Goal: Information Seeking & Learning: Learn about a topic

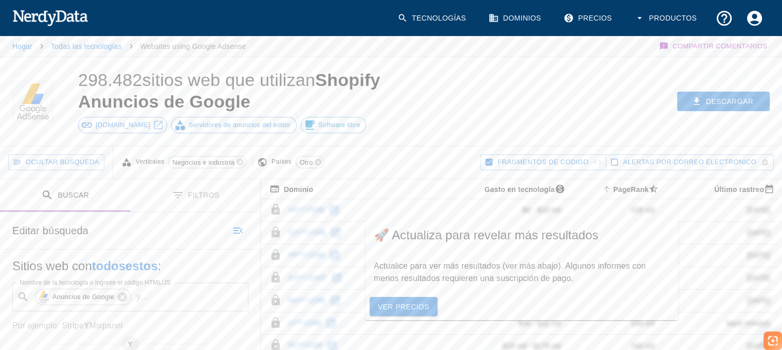
click at [178, 43] on p "Websites using Google Adsense" at bounding box center [193, 46] width 106 height 10
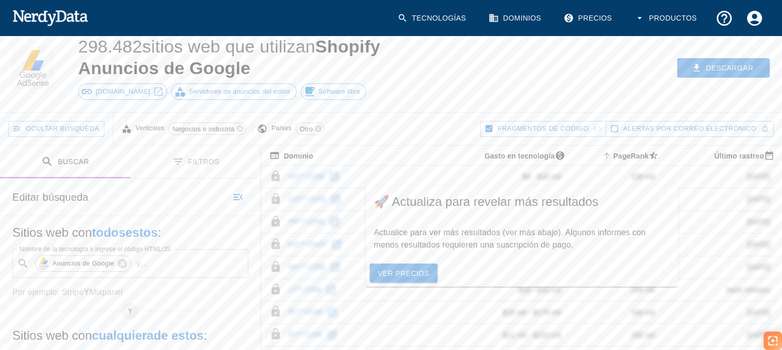
scroll to position [103, 0]
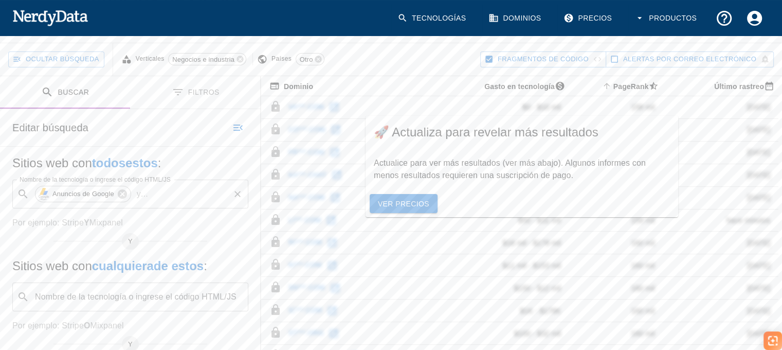
click at [160, 187] on input "Nombre de la tecnología o ingrese el código HTML/JS" at bounding box center [190, 194] width 76 height 20
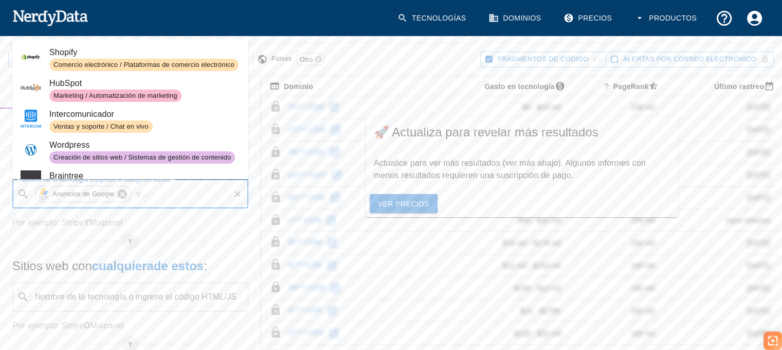
click at [119, 195] on icon at bounding box center [122, 193] width 9 height 9
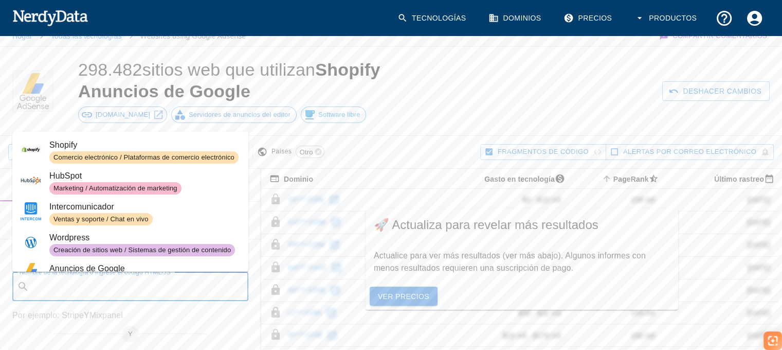
scroll to position [0, 0]
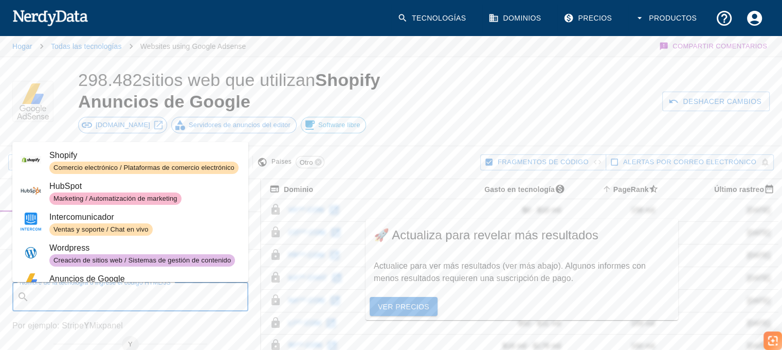
click at [87, 161] on div "Comercio electrónico / Plataformas de comercio electrónico" at bounding box center [143, 167] width 189 height 12
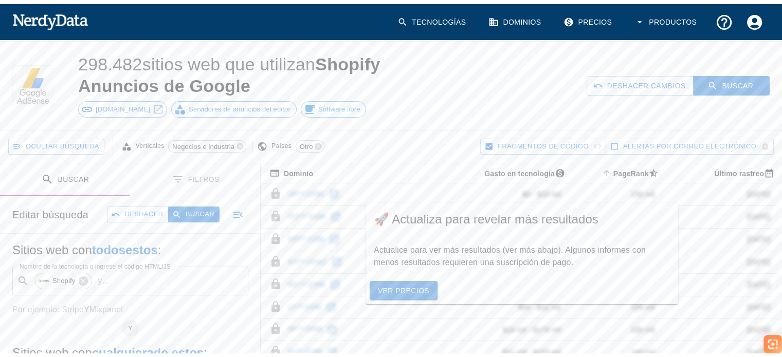
scroll to position [51, 0]
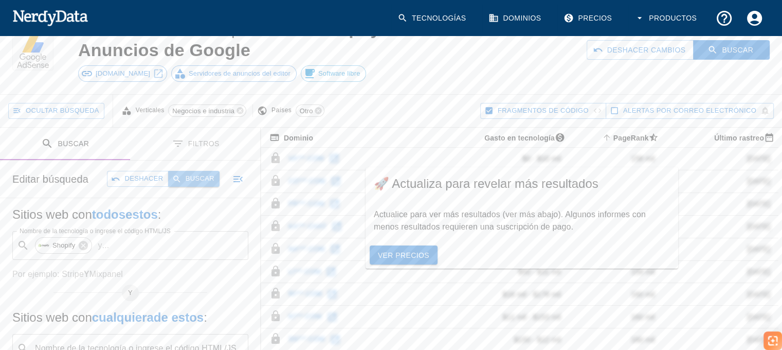
click at [201, 179] on font "Buscar" at bounding box center [200, 178] width 29 height 8
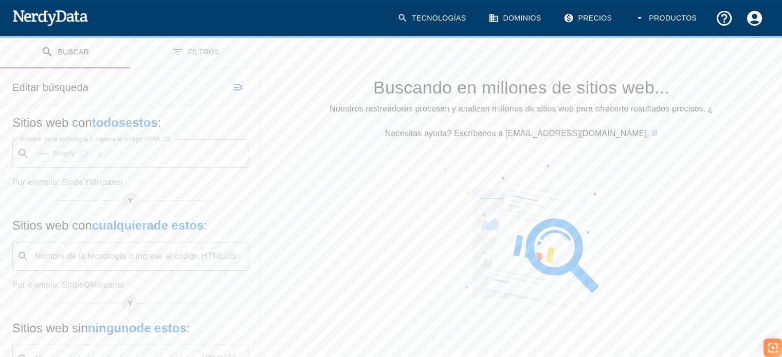
scroll to position [66, 0]
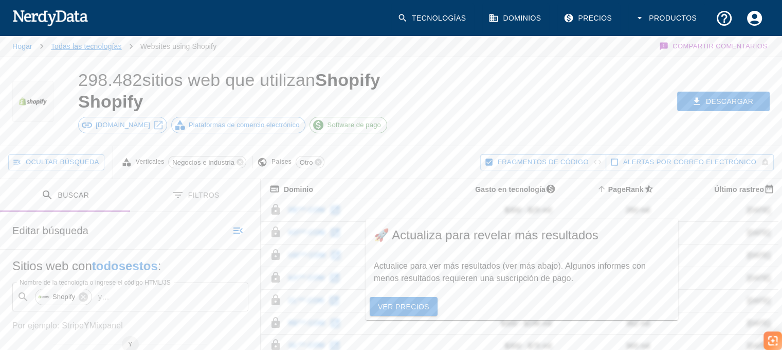
click at [82, 45] on font "Todas las tecnologías" at bounding box center [86, 46] width 71 height 8
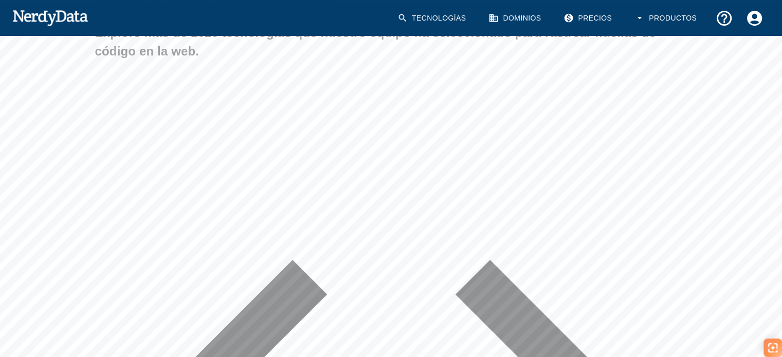
scroll to position [103, 0]
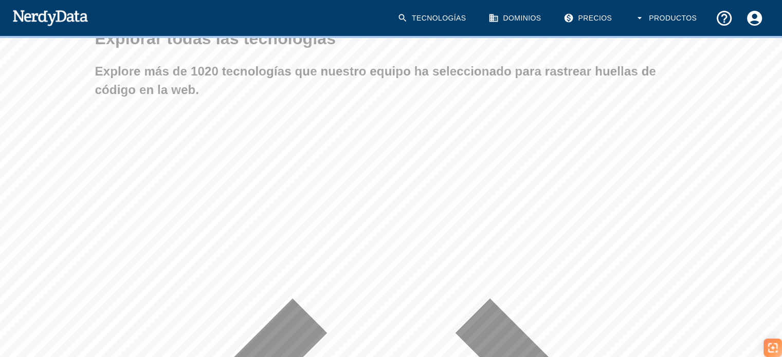
scroll to position [0, 0]
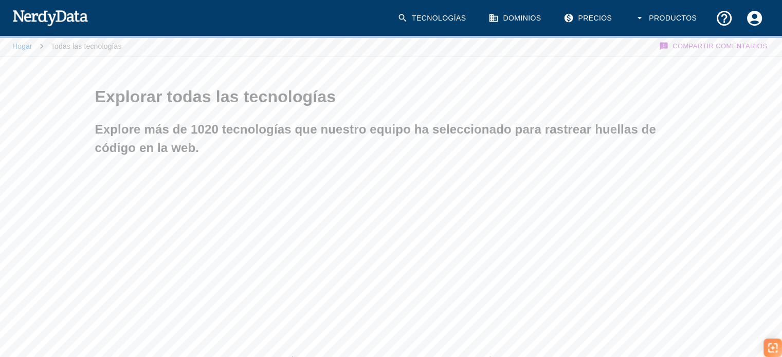
click at [35, 13] on img at bounding box center [50, 17] width 76 height 21
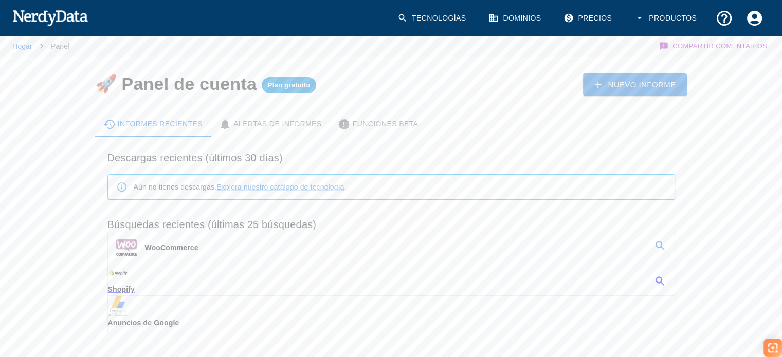
scroll to position [45, 0]
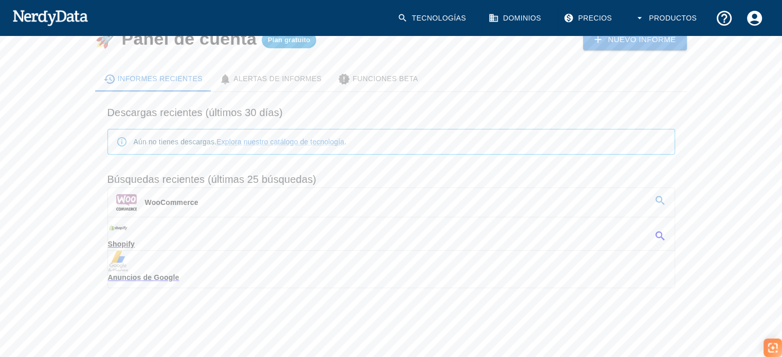
click at [139, 134] on div "Aún no tienes descargas. Explora nuestro catálogo de tecnología ." at bounding box center [240, 142] width 213 height 19
click at [137, 139] on font "Aún no tienes descargas." at bounding box center [175, 142] width 83 height 8
click at [130, 139] on div "Aún no tienes descargas. Explora nuestro catálogo de tecnología ." at bounding box center [391, 142] width 568 height 26
drag, startPoint x: 142, startPoint y: 142, endPoint x: 193, endPoint y: 196, distance: 74.9
click at [142, 142] on font "Aún no tienes descargas." at bounding box center [175, 142] width 83 height 8
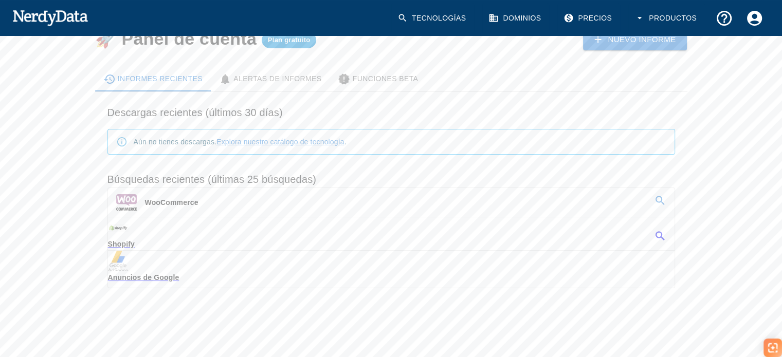
click at [658, 230] on icon at bounding box center [660, 236] width 12 height 12
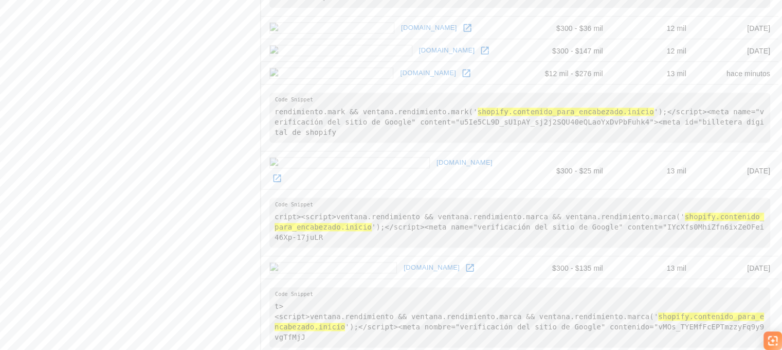
scroll to position [1427, 0]
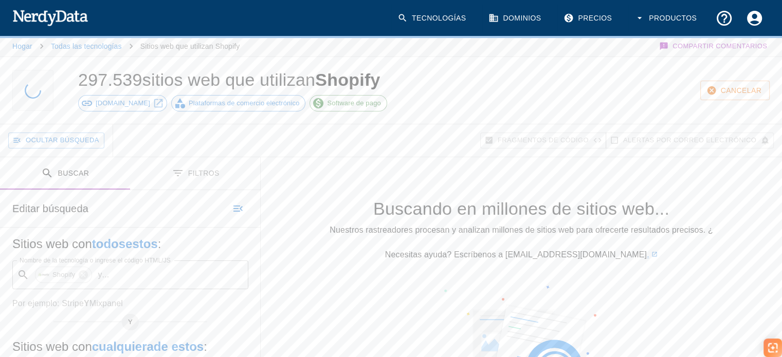
scroll to position [103, 0]
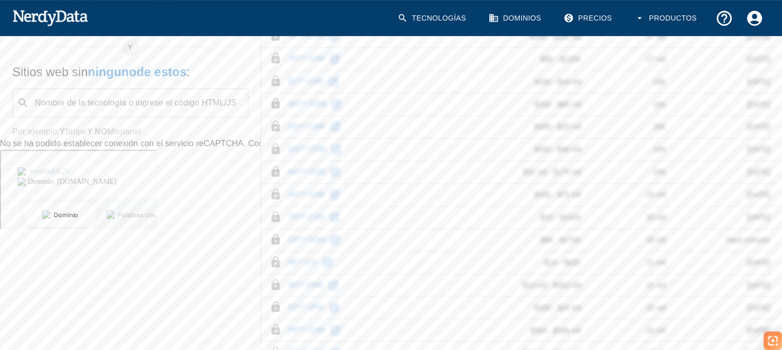
scroll to position [427, 0]
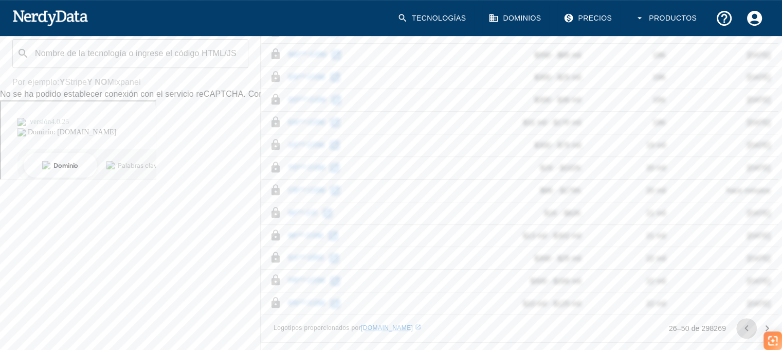
click at [745, 329] on icon "Ir a la página anterior" at bounding box center [746, 328] width 12 height 12
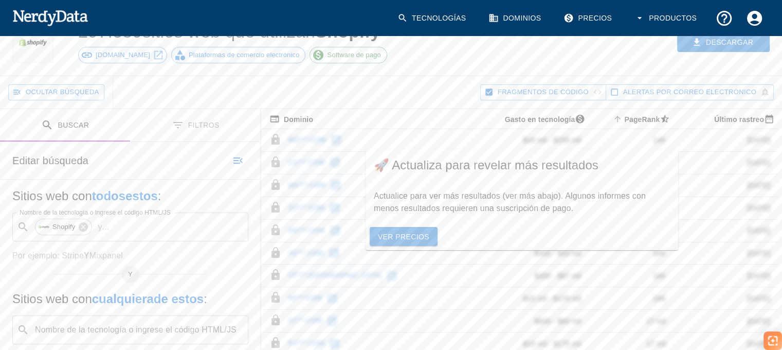
scroll to position [0, 0]
